Goal: Entertainment & Leisure: Consume media (video, audio)

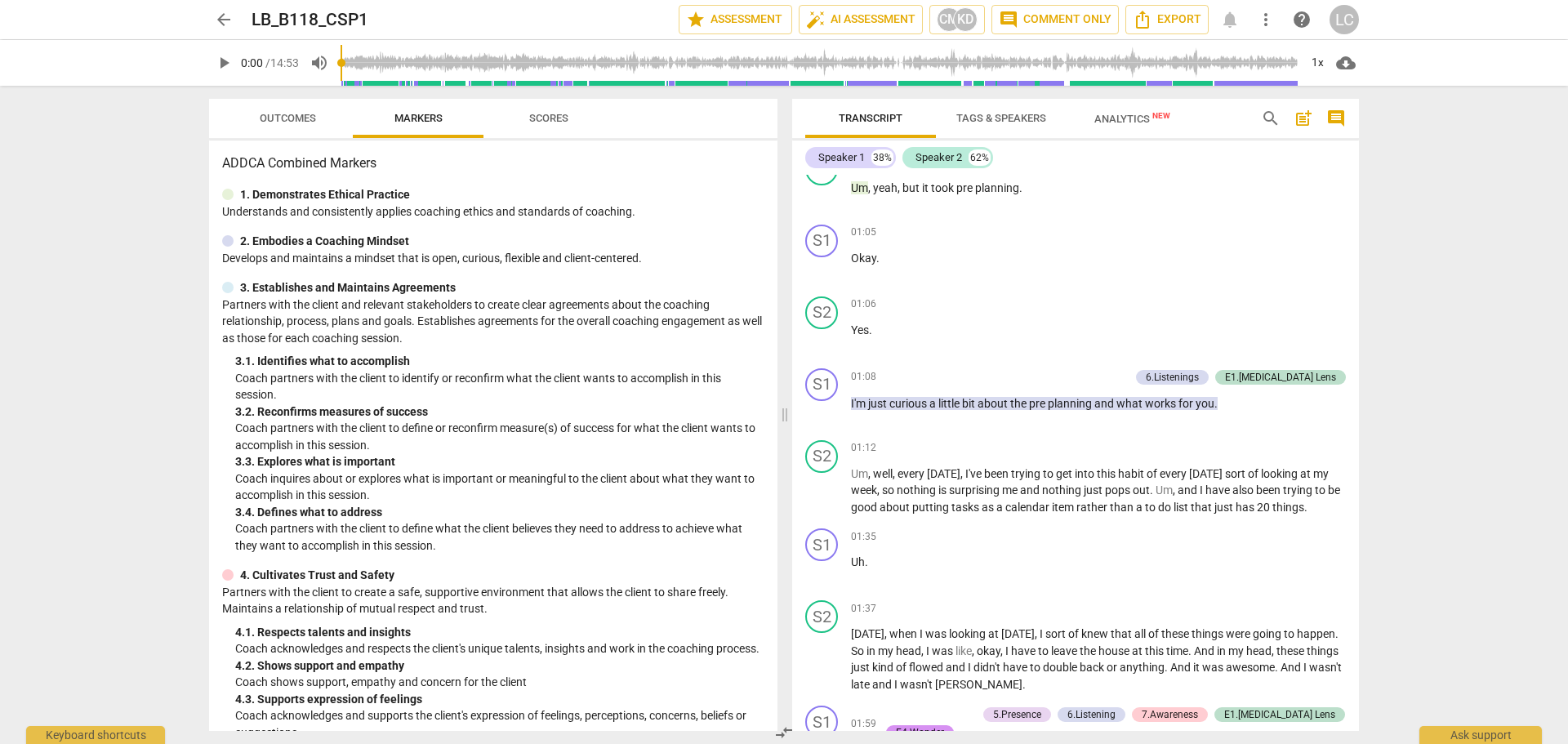
scroll to position [898, 0]
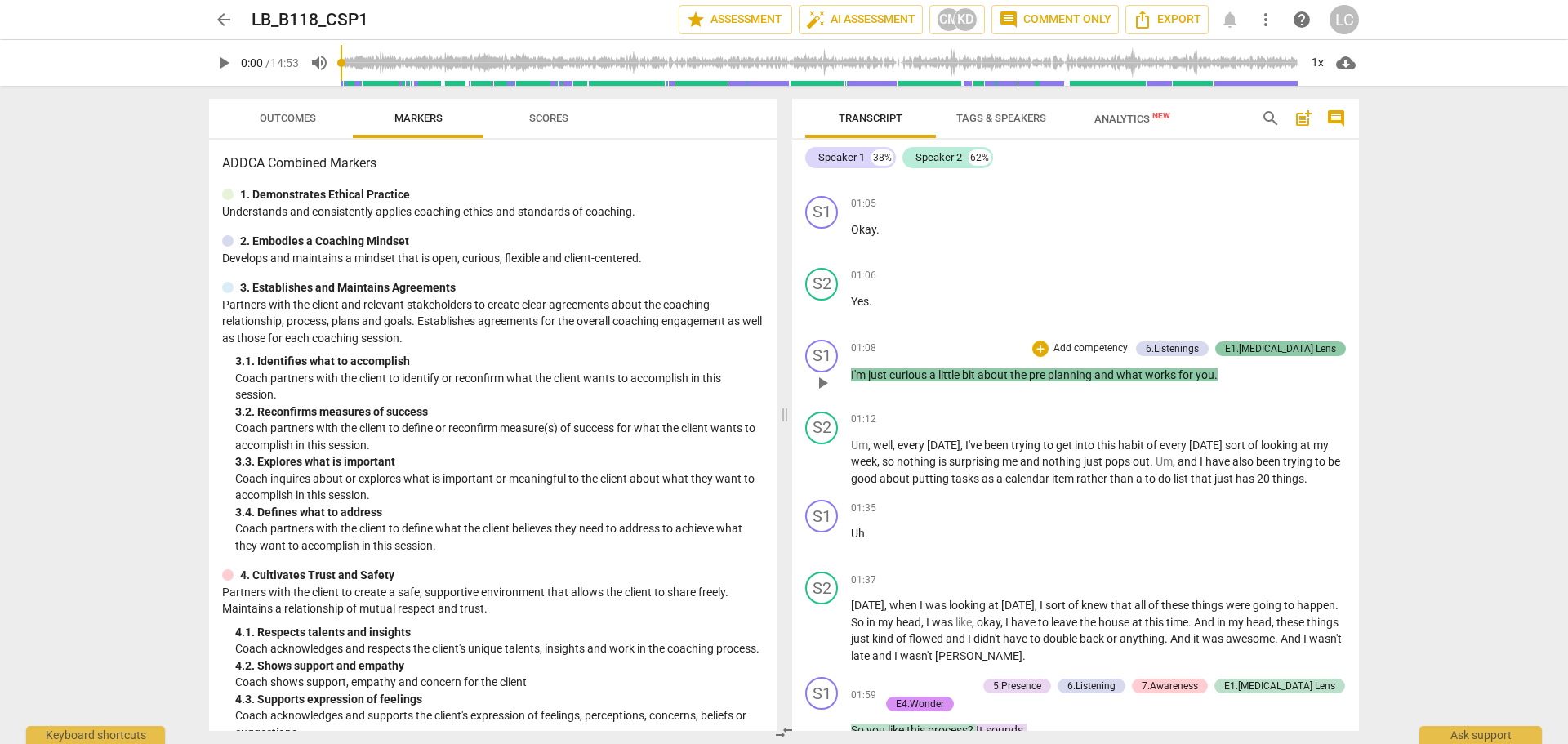
click at [1296, 350] on div "E1.[MEDICAL_DATA] Lens" at bounding box center [1280, 348] width 111 height 15
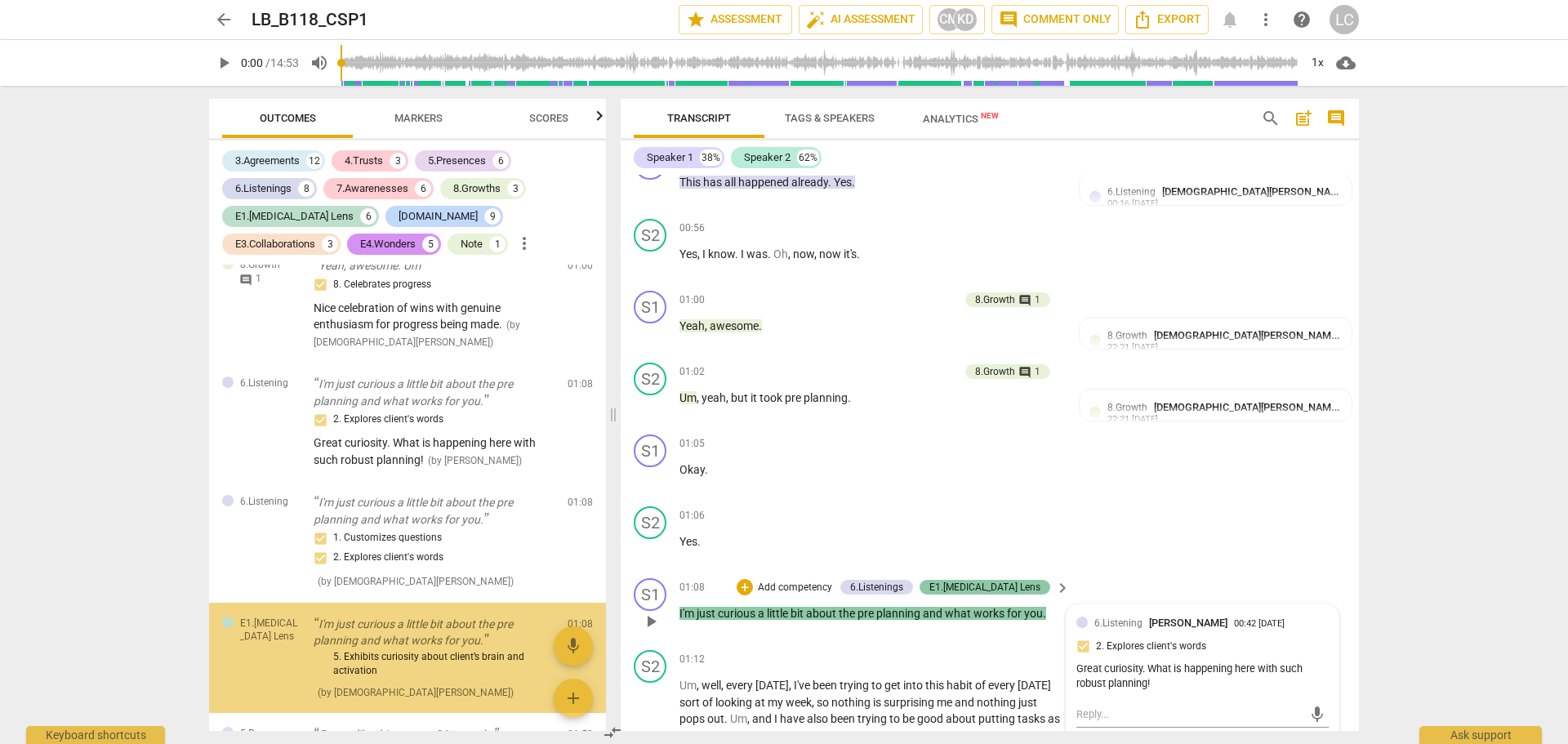
scroll to position [841, 0]
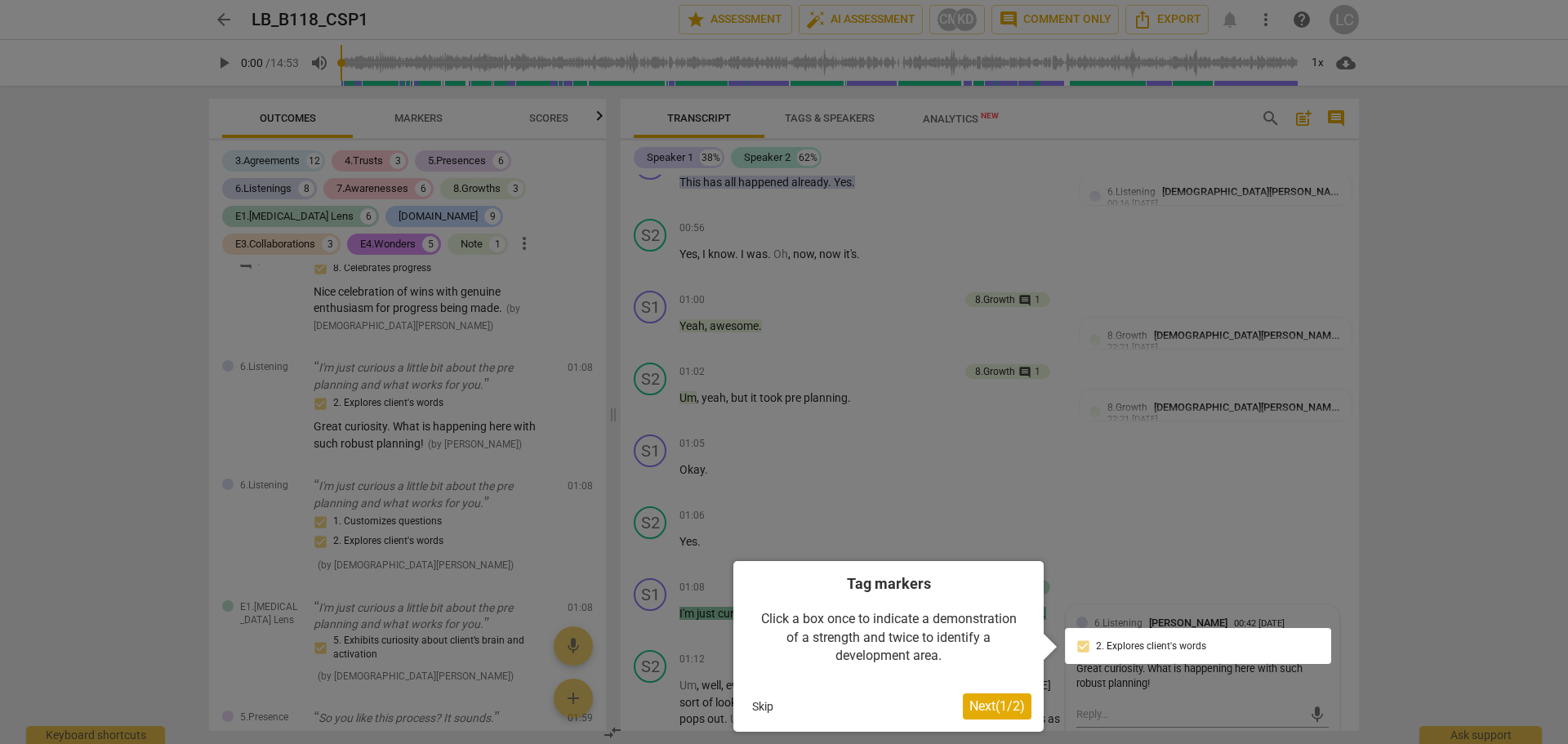
click at [757, 706] on button "Skip" at bounding box center [763, 707] width 35 height 25
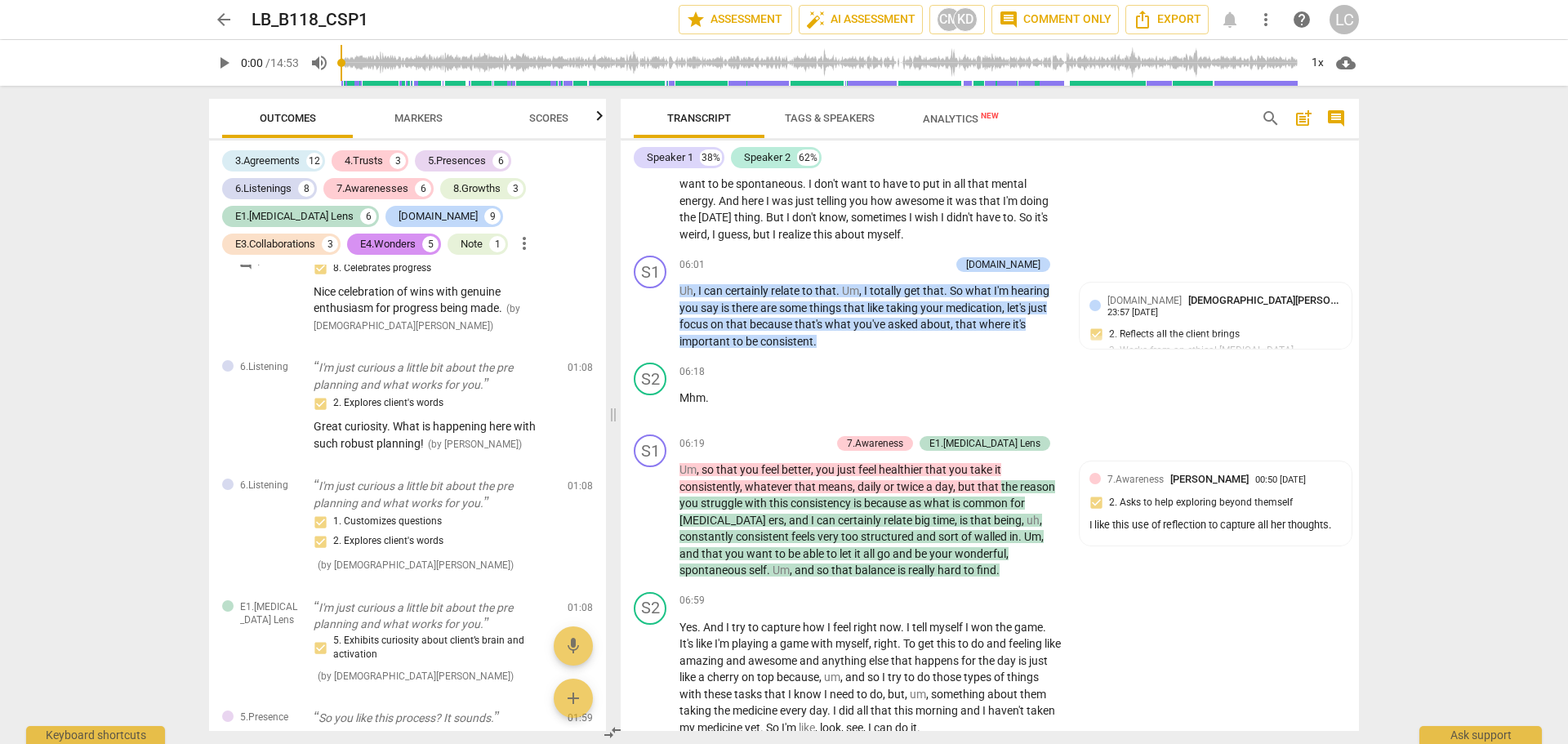
scroll to position [3210, 0]
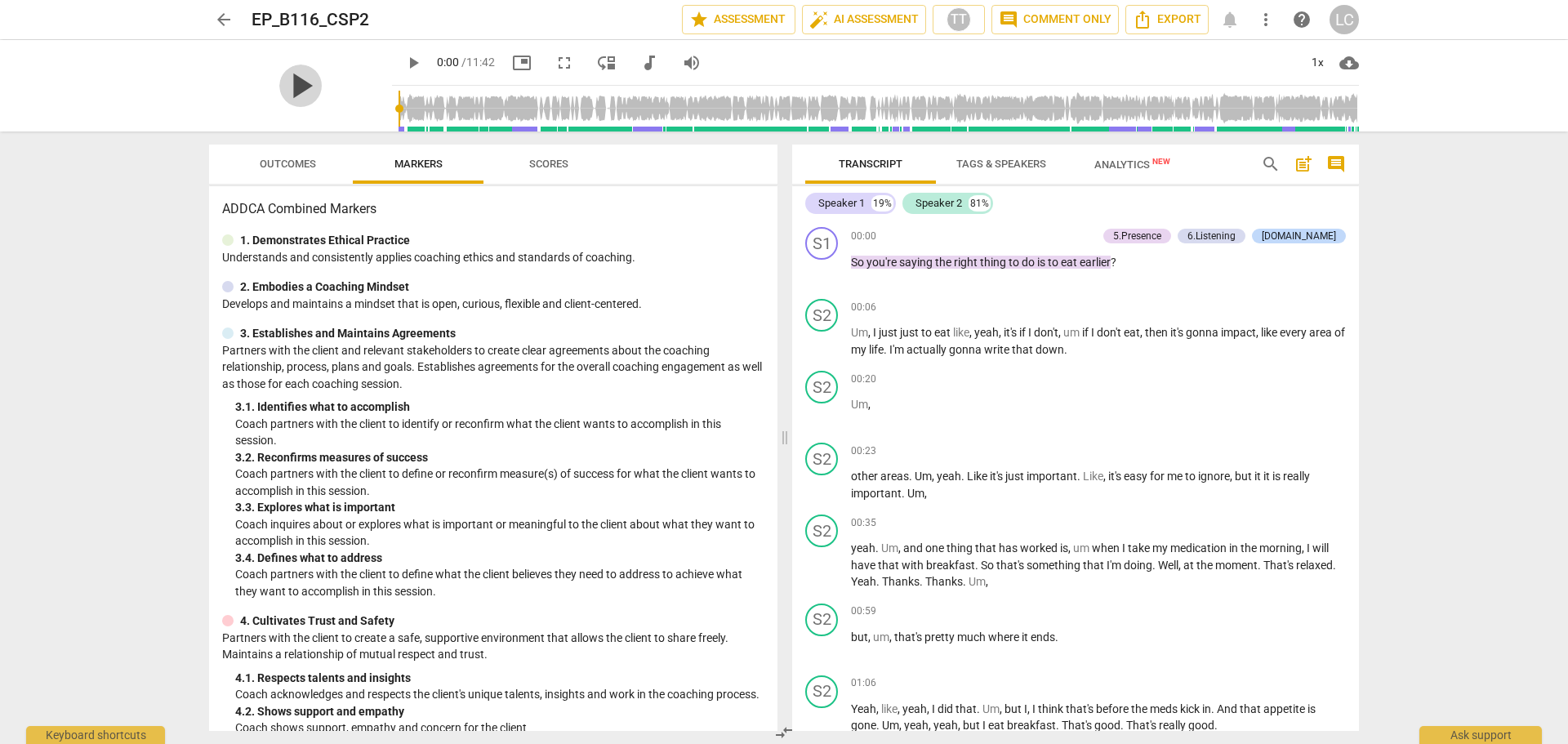
click at [283, 80] on span "play_arrow" at bounding box center [300, 86] width 43 height 43
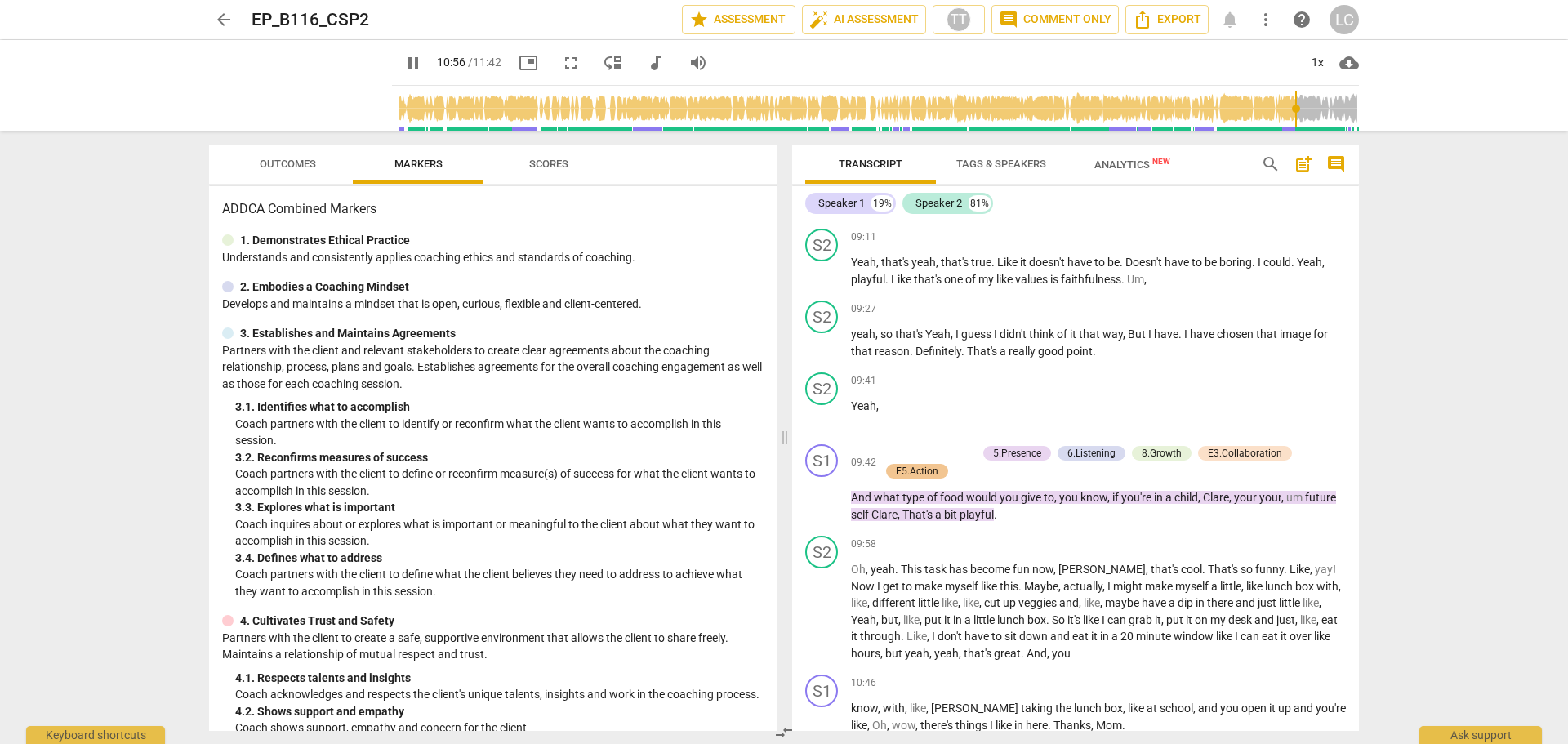
scroll to position [3239, 0]
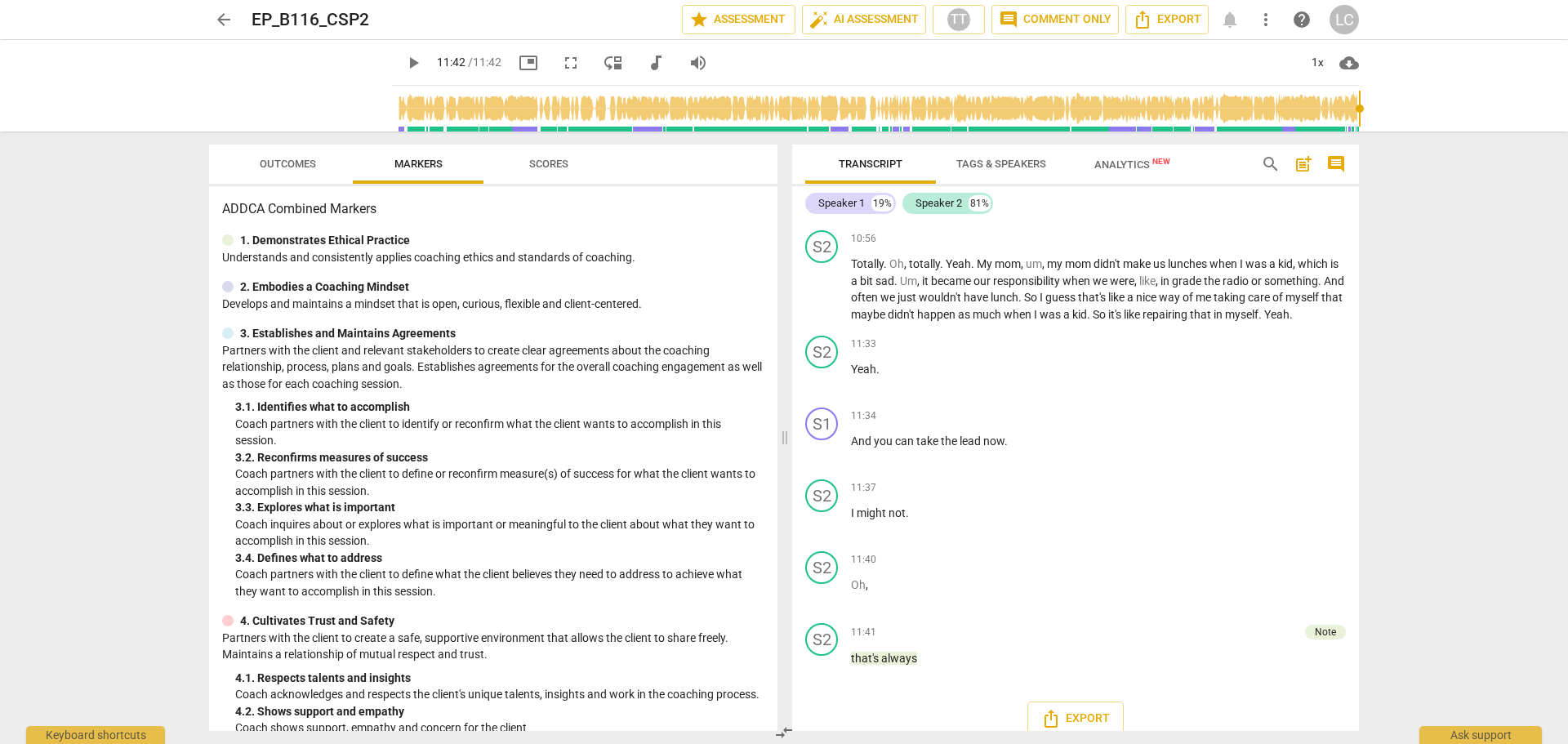
type input "702"
